Goal: Information Seeking & Learning: Check status

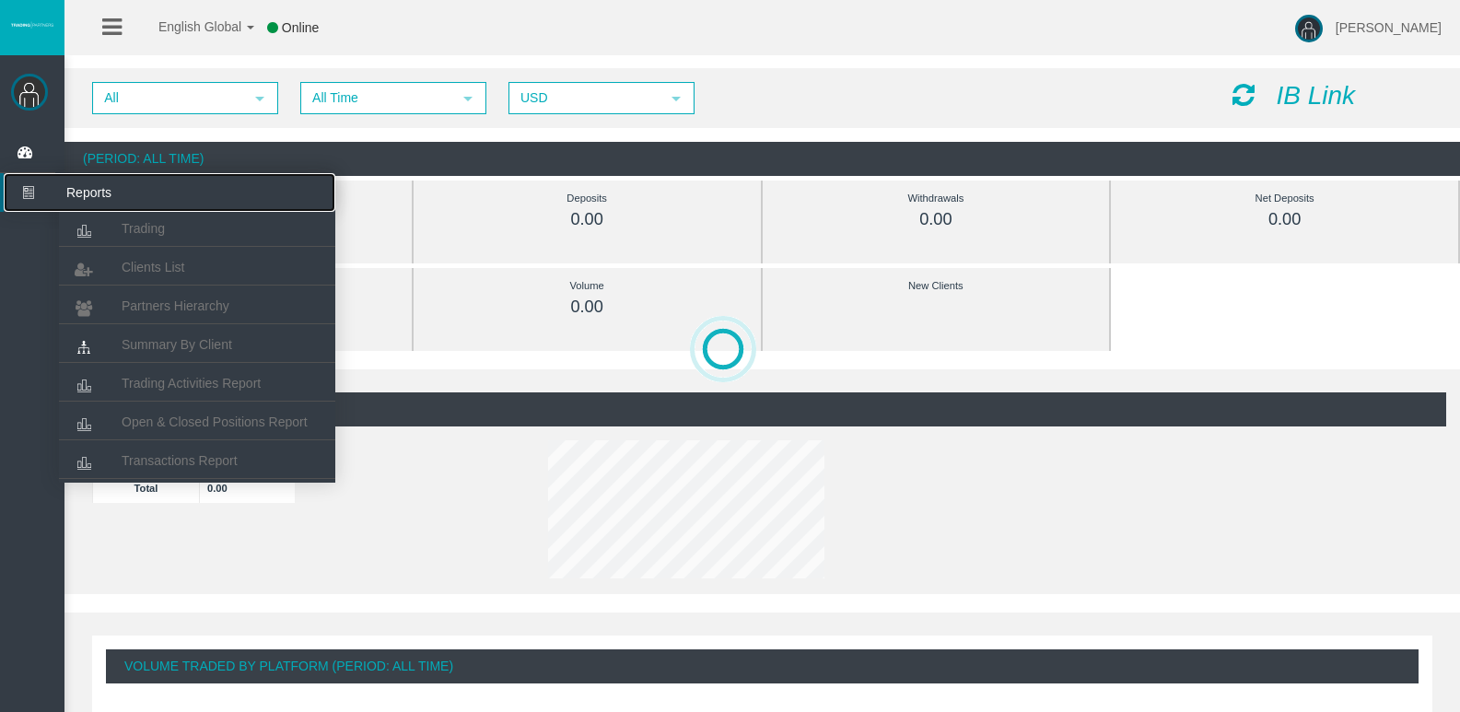
click at [100, 193] on span "Reports" at bounding box center [143, 192] width 181 height 39
click at [147, 264] on span "Clients List" at bounding box center [153, 267] width 63 height 15
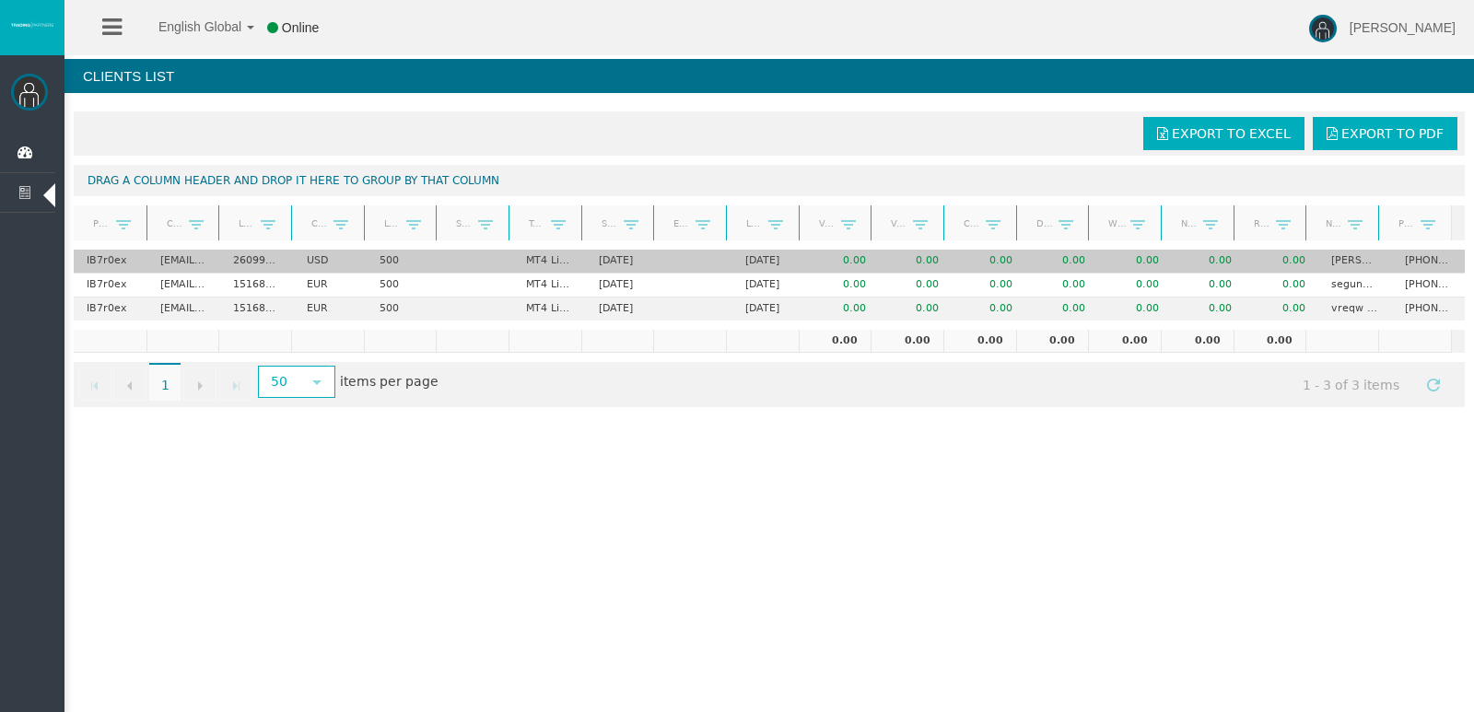
click at [245, 260] on td "26099401" at bounding box center [256, 262] width 73 height 24
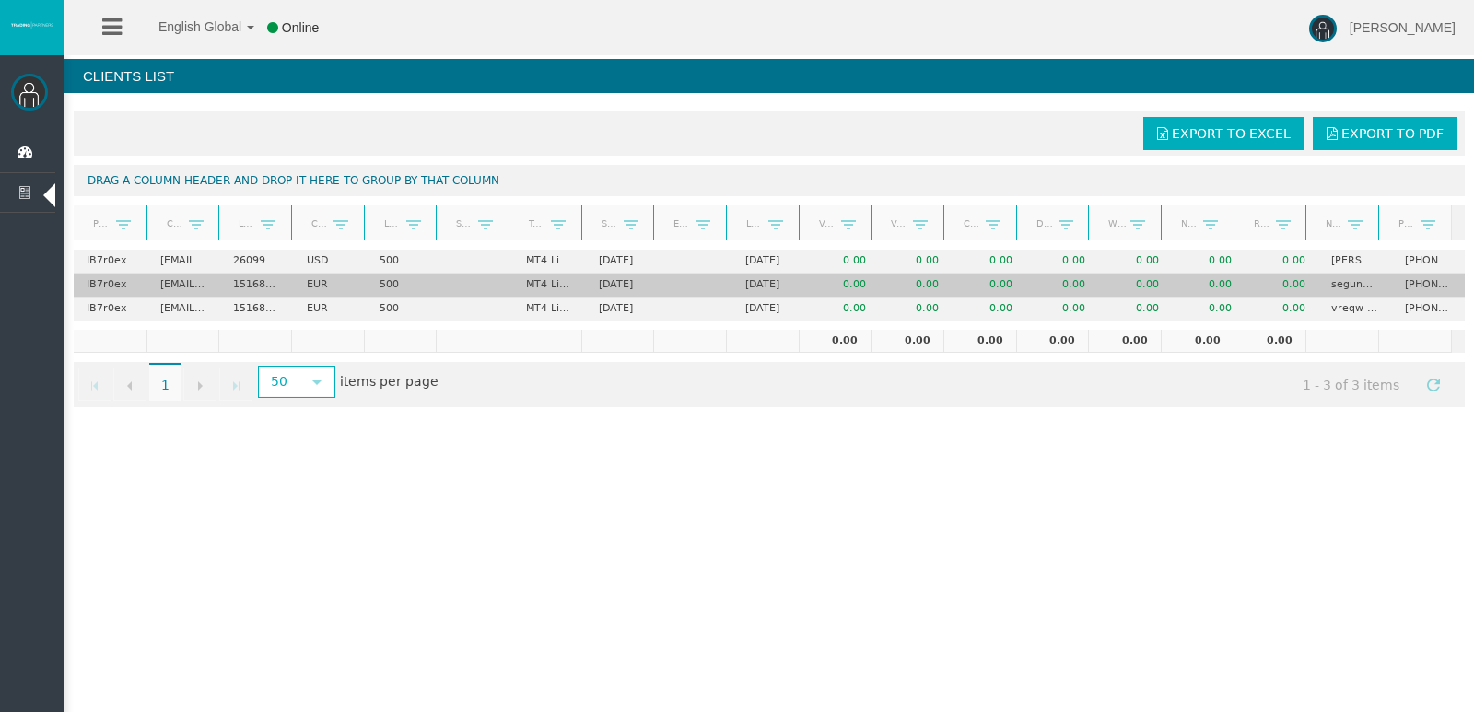
click at [1347, 284] on td "segundotest testdos" at bounding box center [1354, 286] width 73 height 24
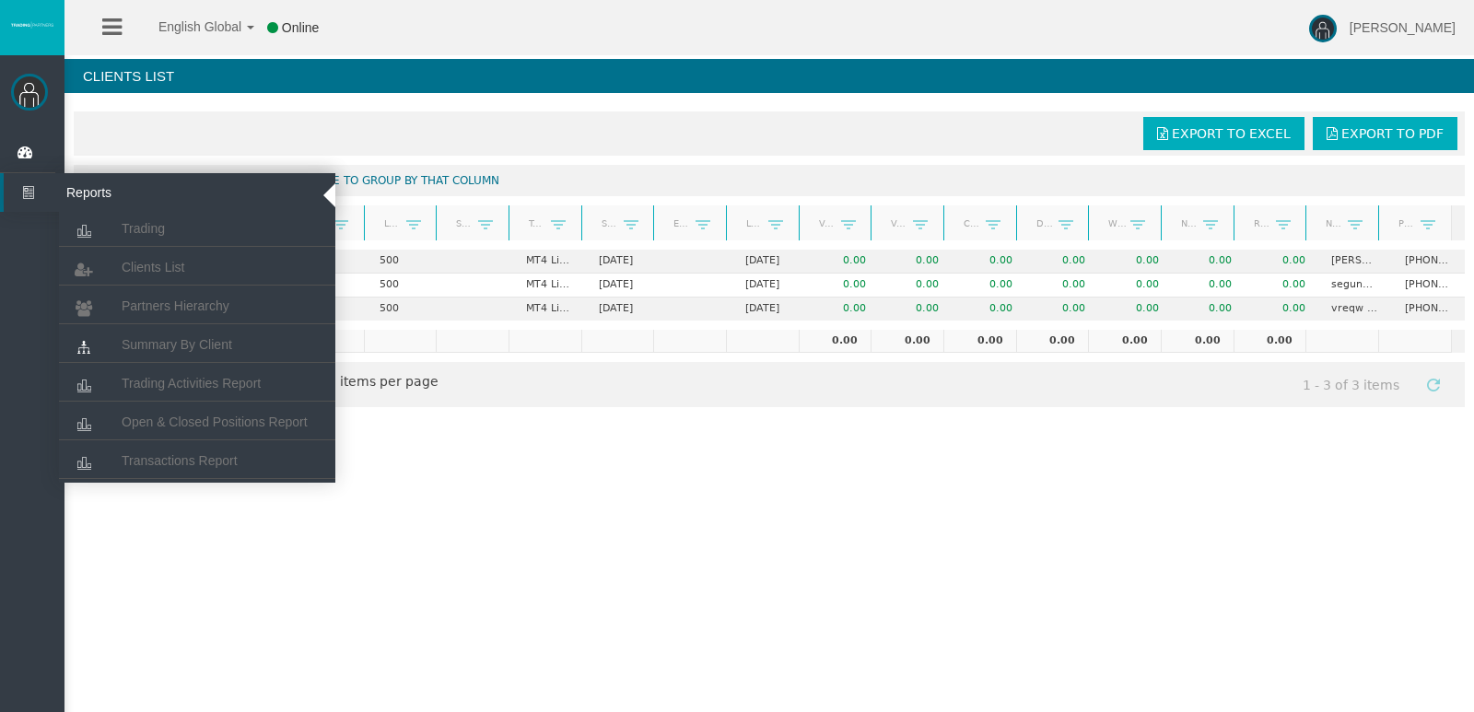
click at [102, 190] on span "Reports" at bounding box center [143, 192] width 181 height 39
click at [94, 189] on span "Reports" at bounding box center [143, 192] width 181 height 39
click at [99, 192] on span "Reports" at bounding box center [143, 192] width 181 height 39
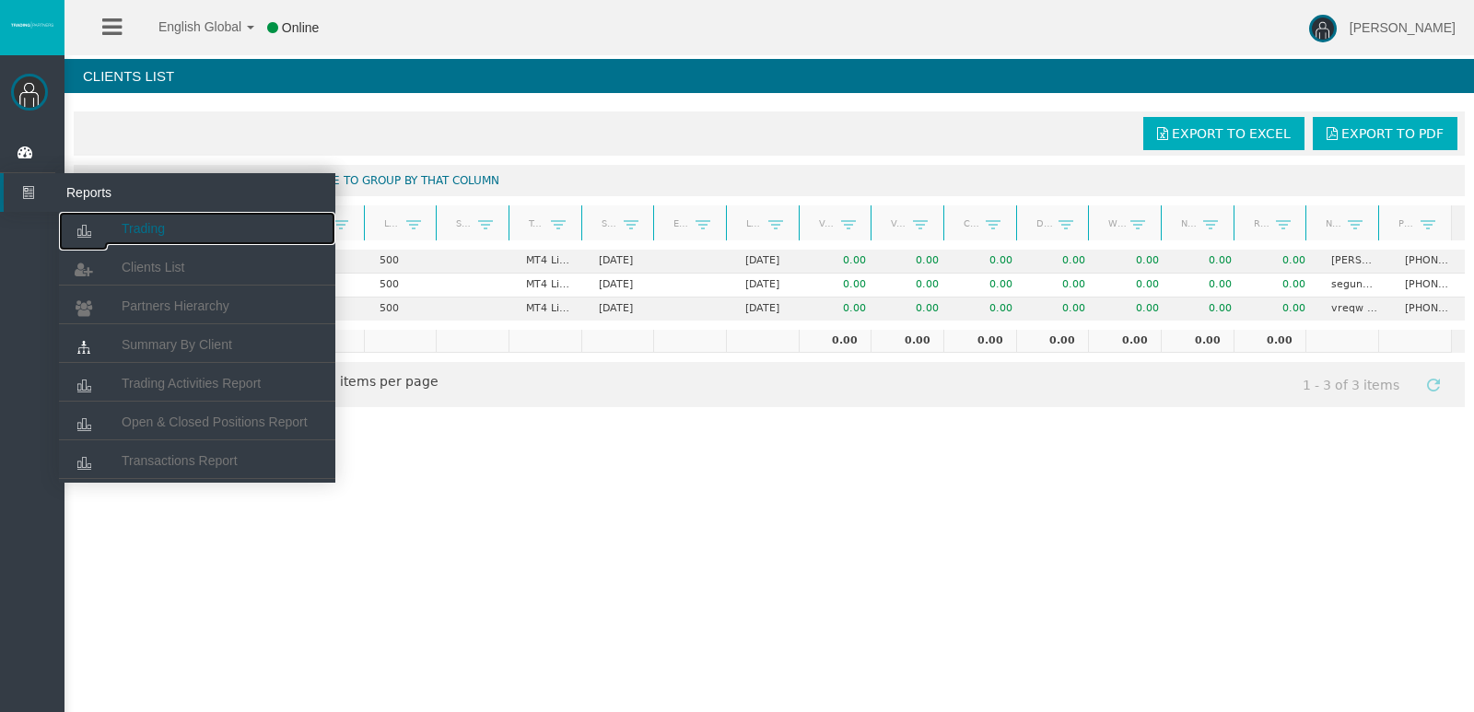
click at [146, 235] on span "Trading" at bounding box center [143, 228] width 43 height 15
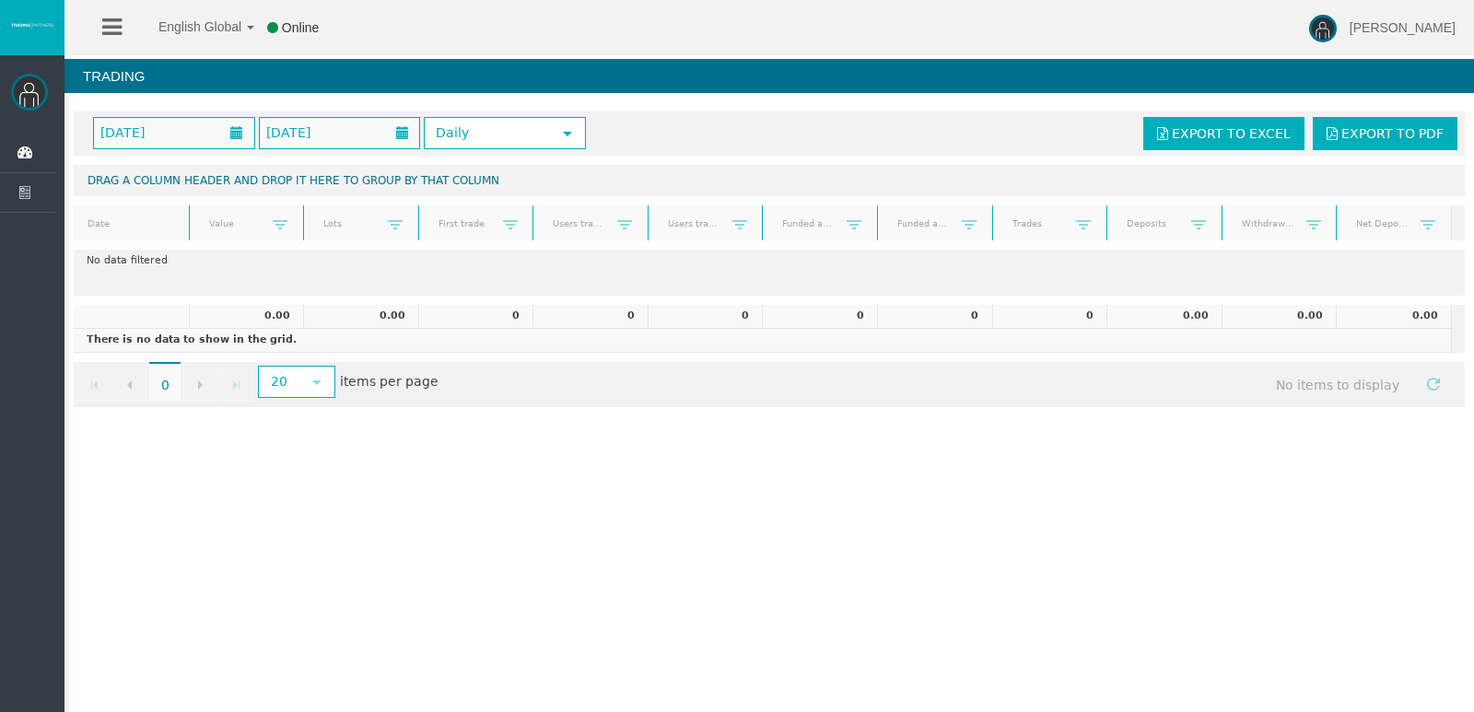
click at [368, 329] on td "There is no data to show in the grid." at bounding box center [762, 341] width 1377 height 24
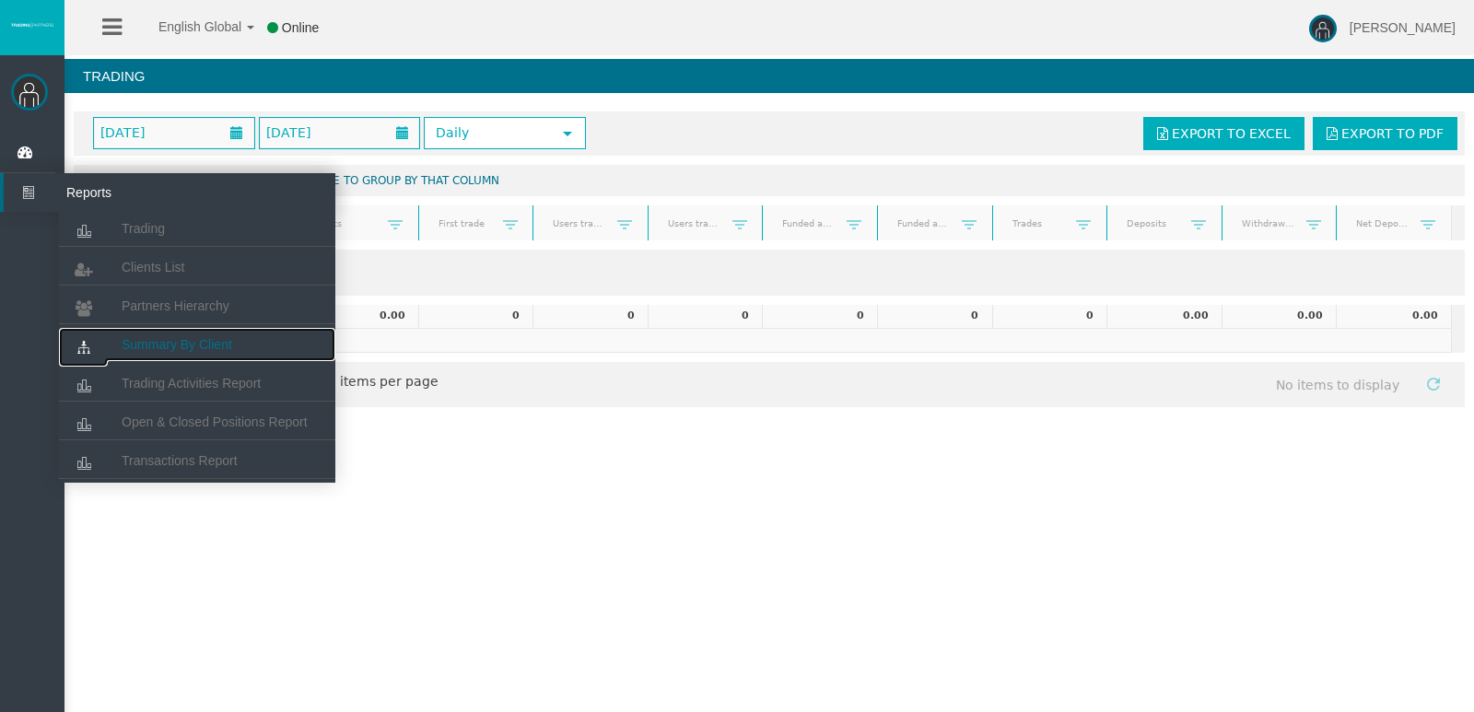
click at [206, 345] on span "Summary By Client" at bounding box center [177, 344] width 111 height 15
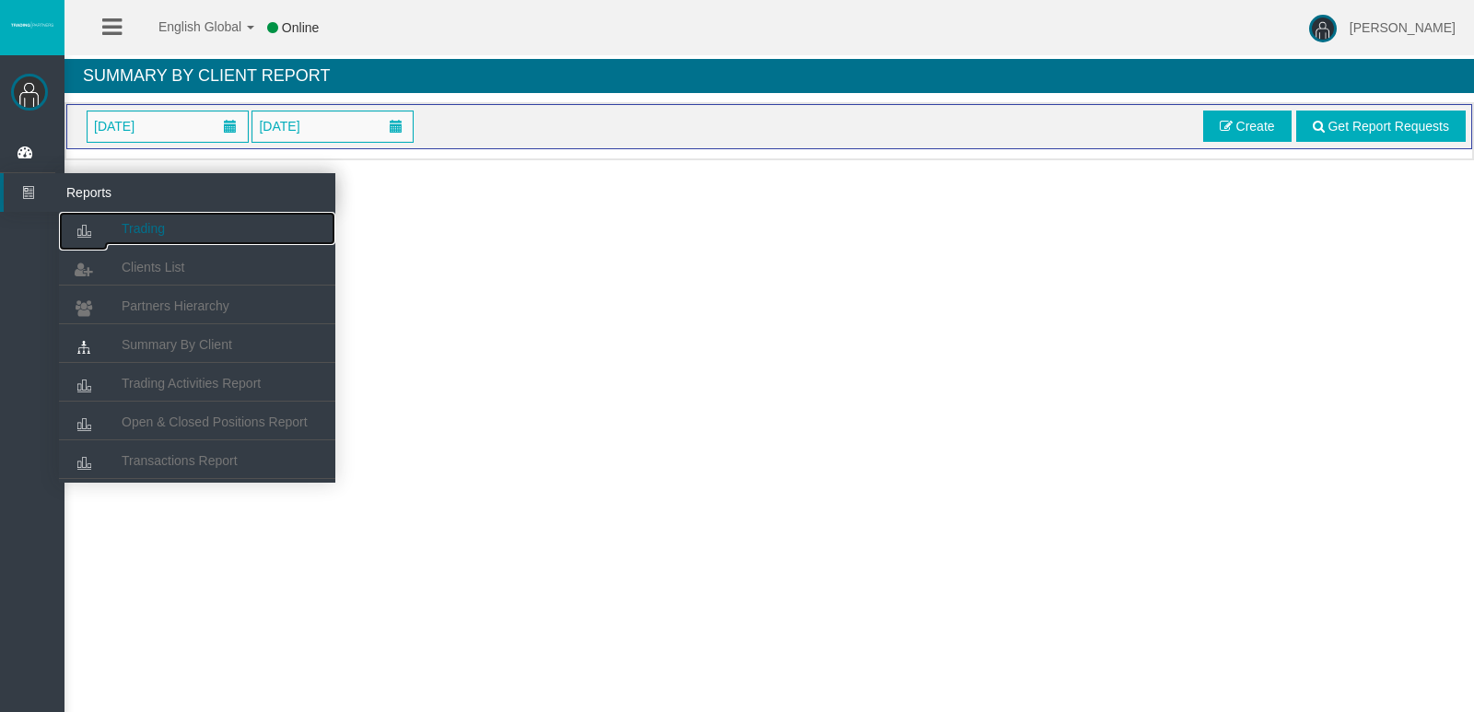
click at [120, 234] on link "Trading" at bounding box center [197, 228] width 276 height 33
